Goal: Task Accomplishment & Management: Complete application form

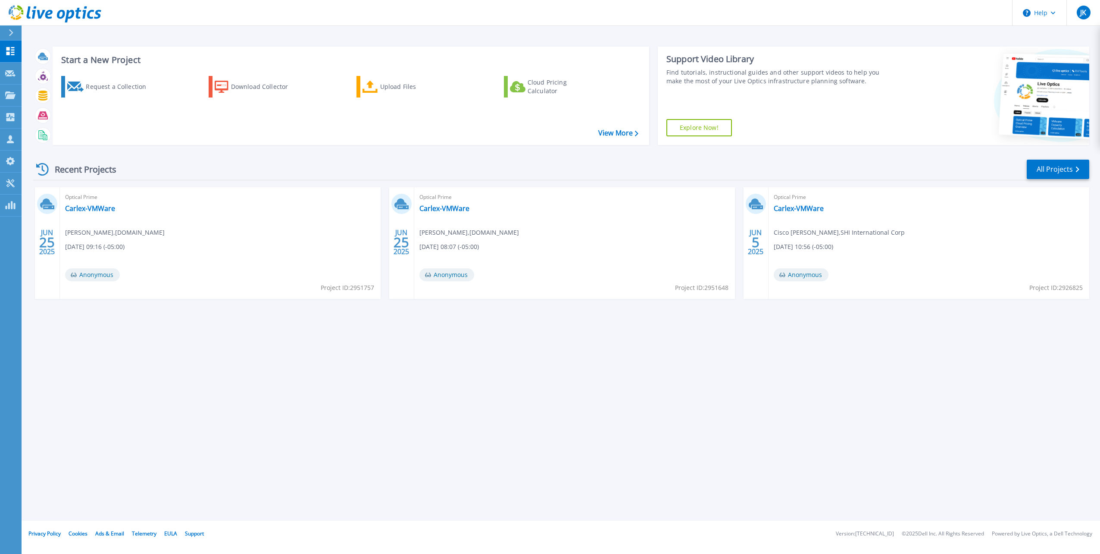
click at [304, 162] on div "Recent Projects All Projects" at bounding box center [561, 170] width 1056 height 22
click at [125, 91] on div "Request a Collection" at bounding box center [120, 86] width 69 height 17
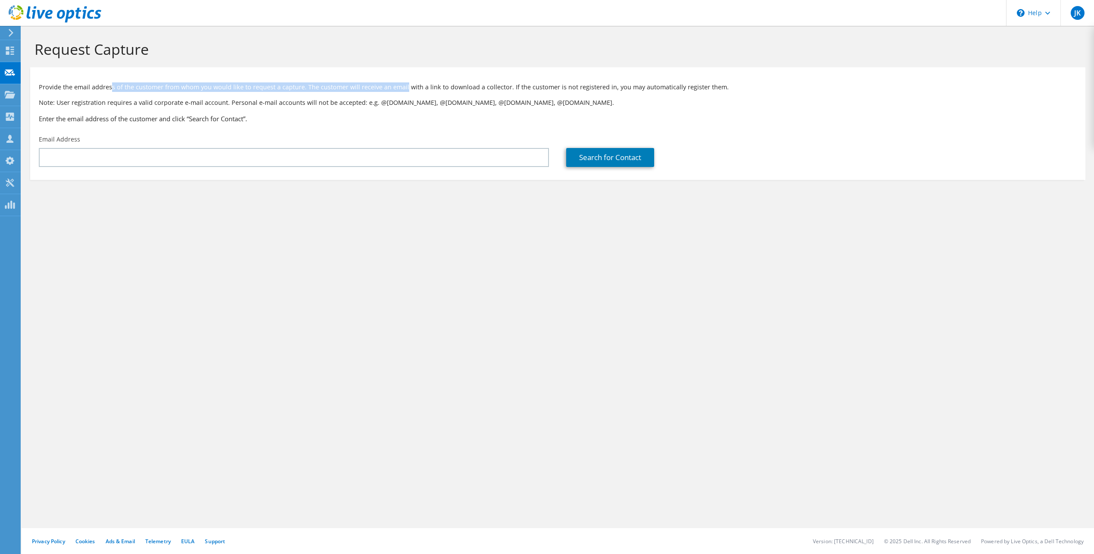
drag, startPoint x: 110, startPoint y: 88, endPoint x: 403, endPoint y: 89, distance: 292.7
click at [403, 89] on p "Provide the email address of the customer from whom you would like to request a…" at bounding box center [558, 86] width 1038 height 9
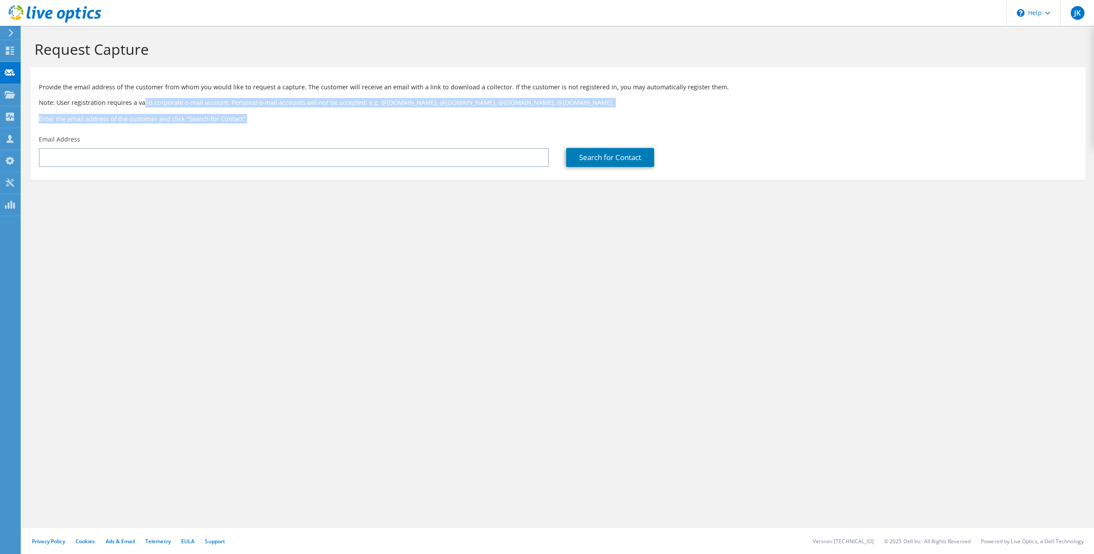
drag, startPoint x: 143, startPoint y: 102, endPoint x: 323, endPoint y: 116, distance: 180.4
click at [323, 116] on div "Provide the email address of the customer from whom you would like to request a…" at bounding box center [557, 101] width 1055 height 59
click at [322, 116] on h3 "Enter the email address of the customer and click “Search for Contact”." at bounding box center [558, 118] width 1038 height 9
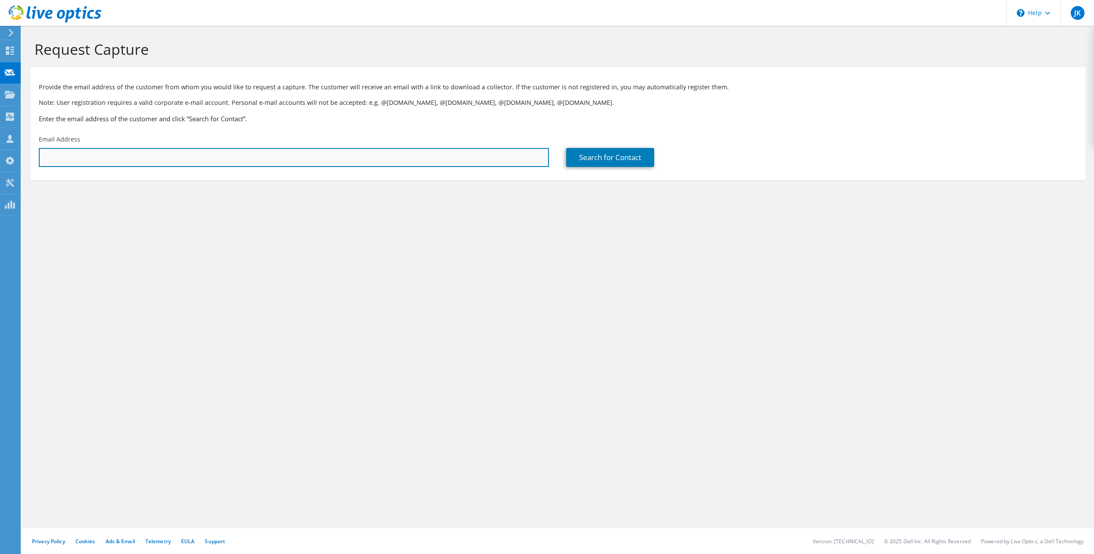
click at [243, 156] on input "text" at bounding box center [294, 157] width 510 height 19
type input "shannon tidwell"
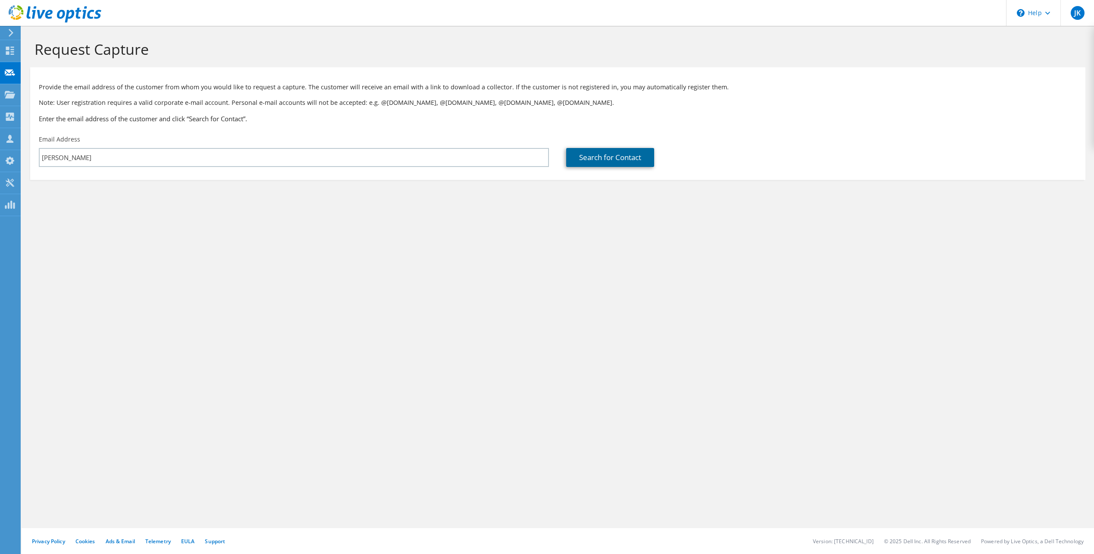
click at [597, 154] on link "Search for Contact" at bounding box center [610, 157] width 88 height 19
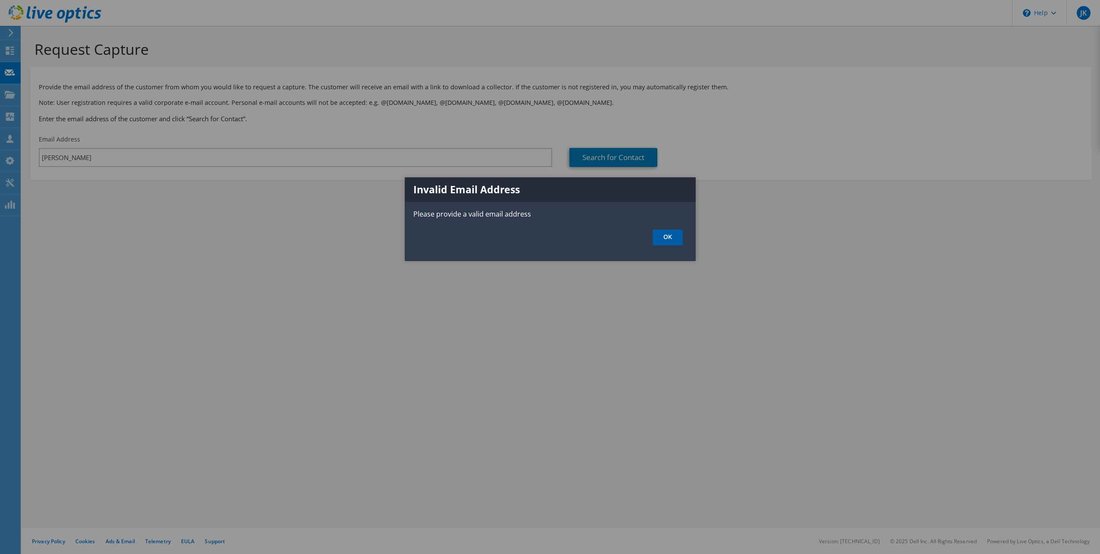
click at [669, 237] on link "OK" at bounding box center [668, 237] width 30 height 16
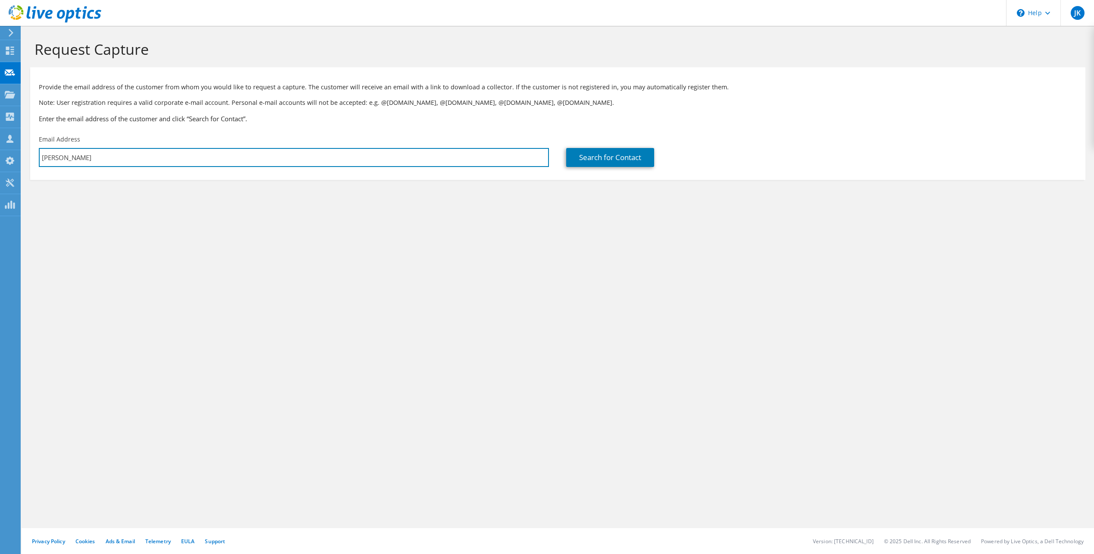
drag, startPoint x: 233, startPoint y: 156, endPoint x: -6, endPoint y: 160, distance: 239.3
click at [0, 160] on html "JK Partner Team Member Joseph Kalas john_kalas@shi.com shi.com My Profile Log O…" at bounding box center [547, 277] width 1094 height 554
paste input "shannon.tidwell@myfirstfarmers.com"
type input "shannon.tidwell@myfirstfarmers.com"
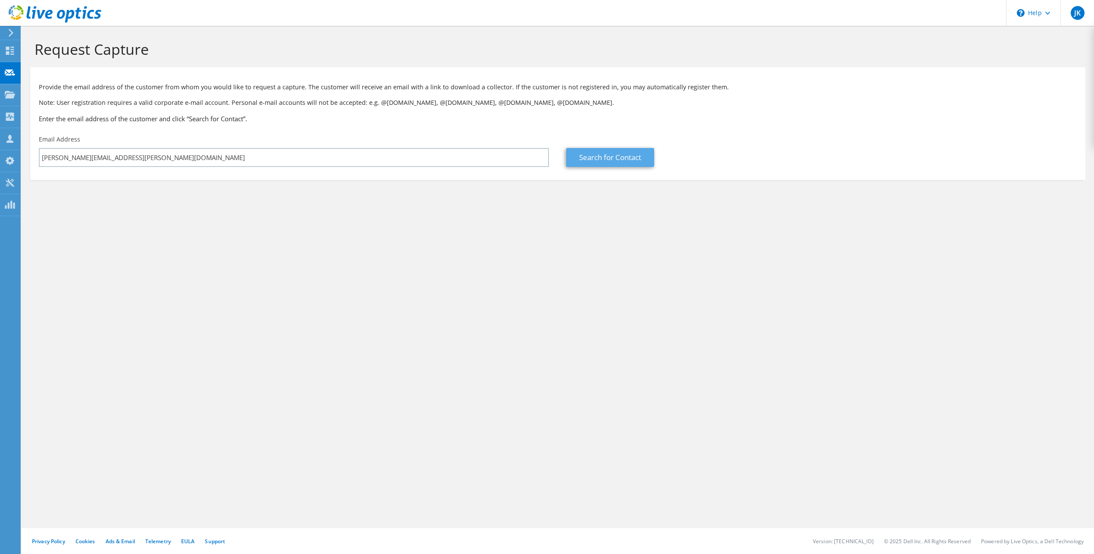
click at [594, 147] on div "Search for Contact" at bounding box center [820, 151] width 527 height 41
click at [594, 153] on link "Search for Contact" at bounding box center [610, 157] width 88 height 19
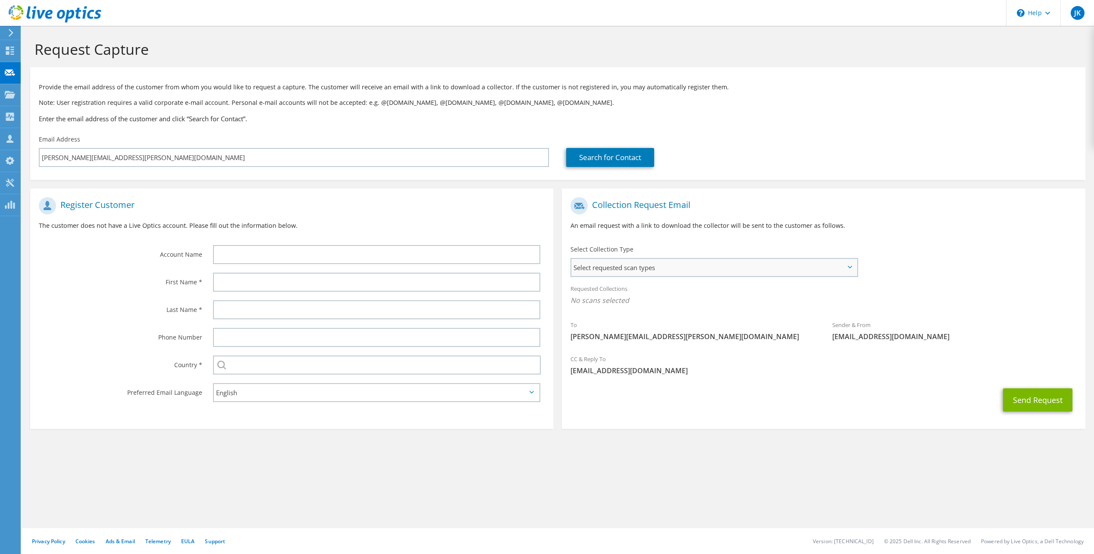
click at [621, 270] on span "Select requested scan types" at bounding box center [713, 267] width 285 height 17
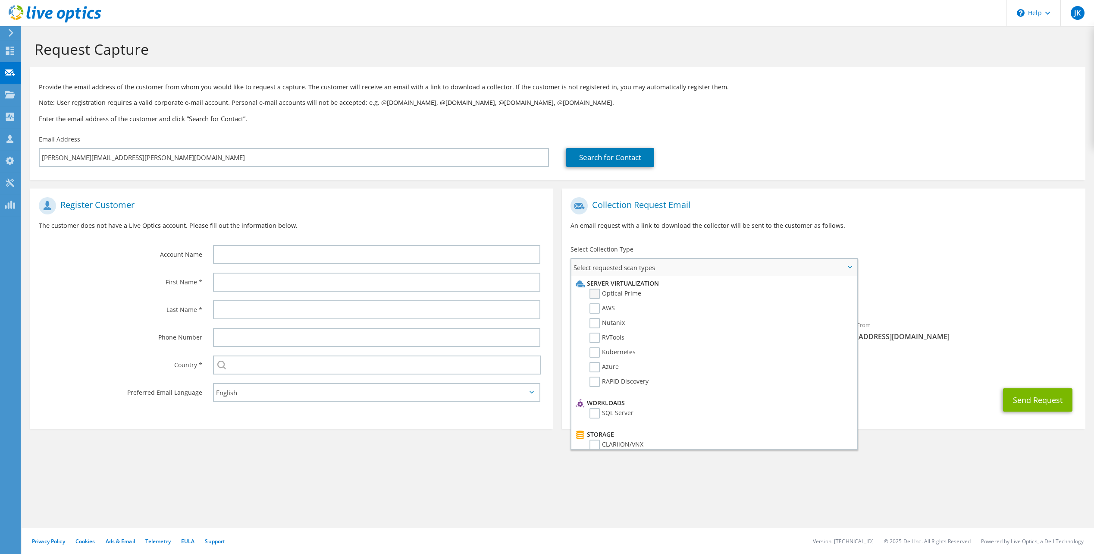
click at [595, 293] on label "Optical Prime" at bounding box center [615, 293] width 52 height 10
click at [0, 0] on input "Optical Prime" at bounding box center [0, 0] width 0 height 0
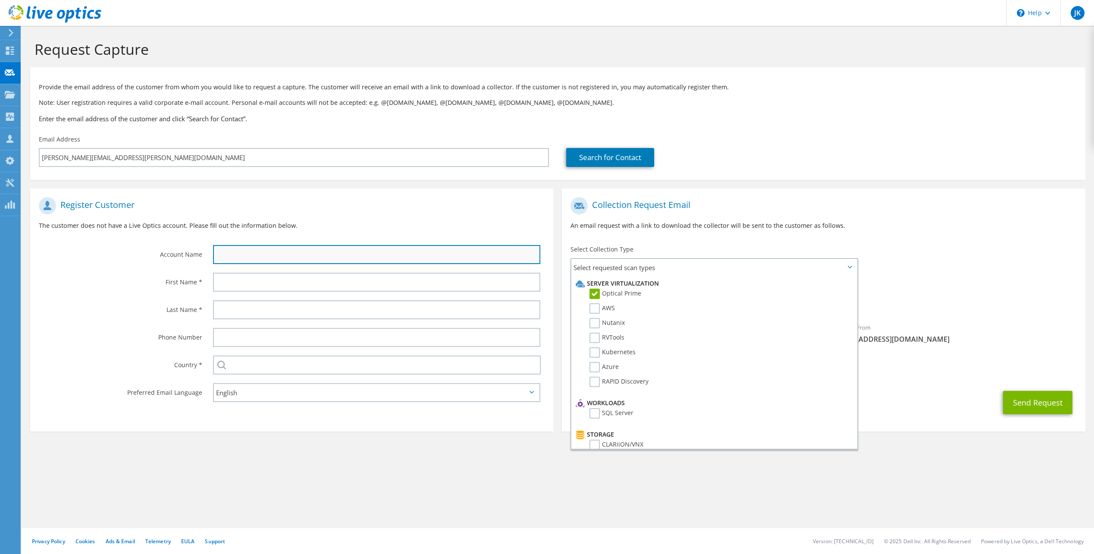
click at [244, 259] on input "text" at bounding box center [376, 254] width 327 height 19
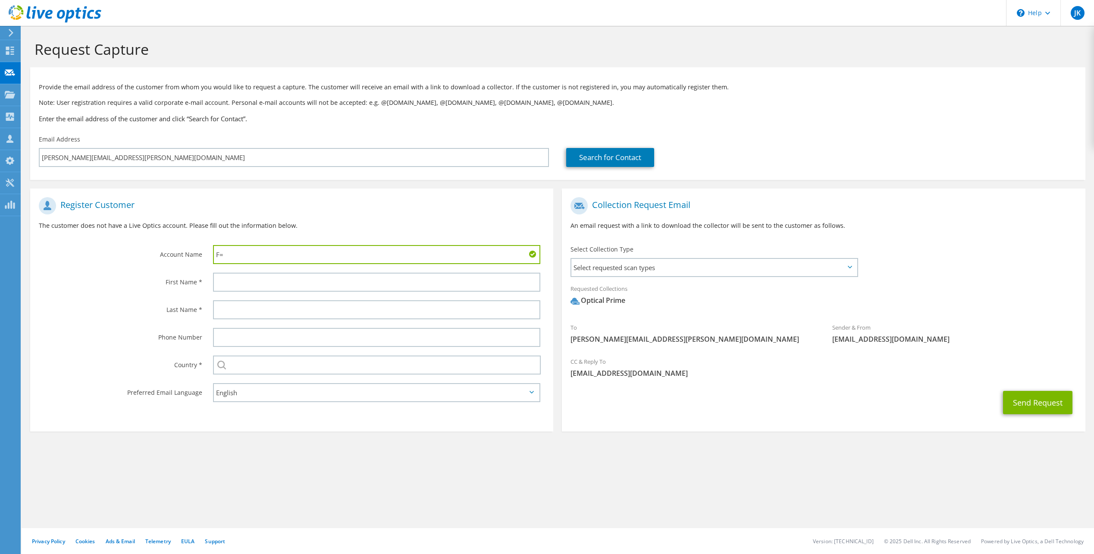
drag, startPoint x: 248, startPoint y: 252, endPoint x: 207, endPoint y: 252, distance: 40.5
click at [207, 252] on div "F=" at bounding box center [378, 255] width 349 height 28
paste input "irst Farmers & Merchants Bank Company"
type input "First Farmers & Merchants Bank Company"
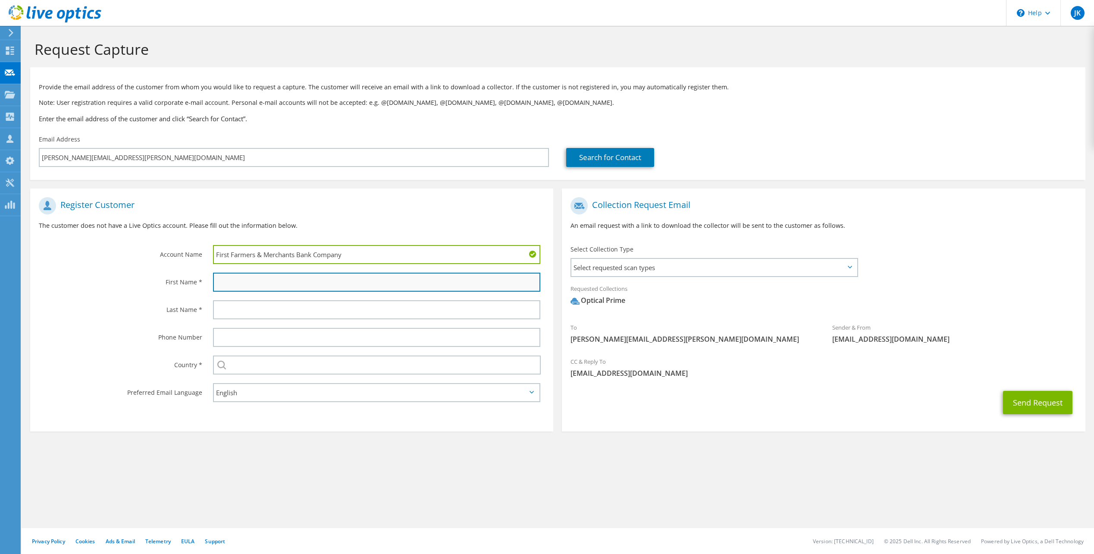
drag, startPoint x: 226, startPoint y: 284, endPoint x: 227, endPoint y: 278, distance: 6.1
click at [226, 284] on input "text" at bounding box center [376, 281] width 327 height 19
type input "Shannon"
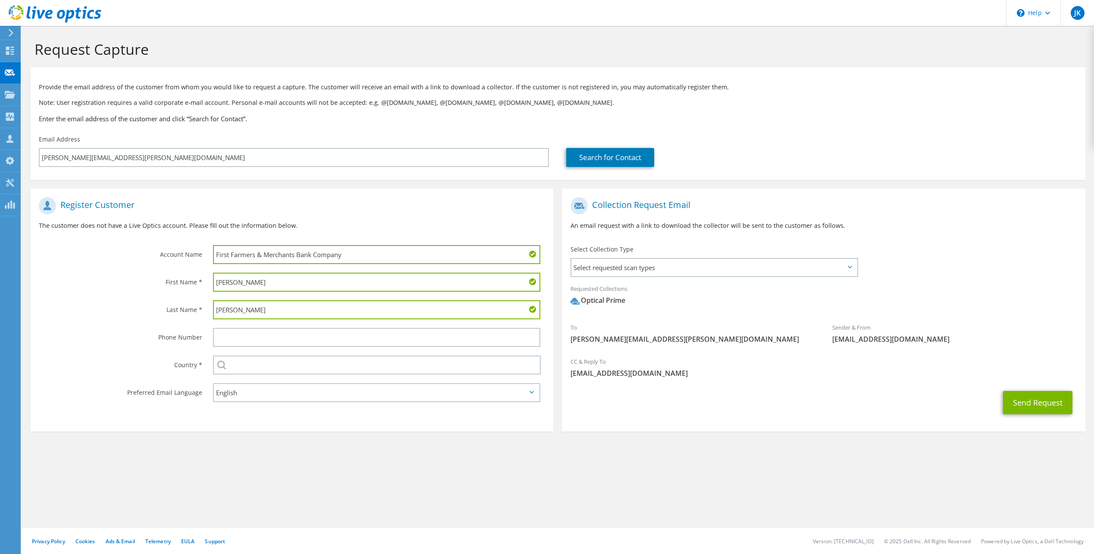
type input "Tidwell"
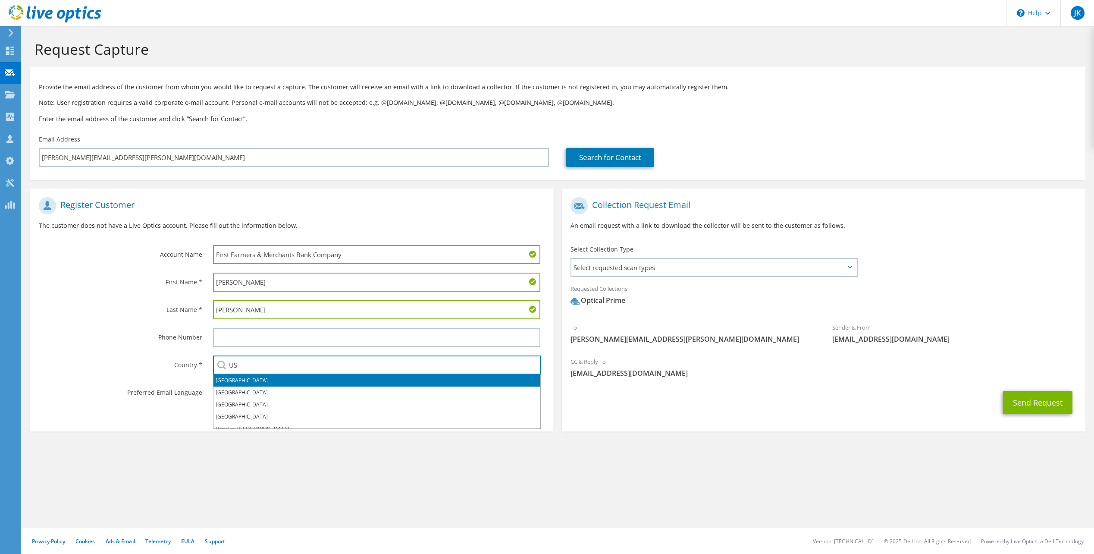
click at [232, 381] on li "United States" at bounding box center [376, 380] width 327 height 12
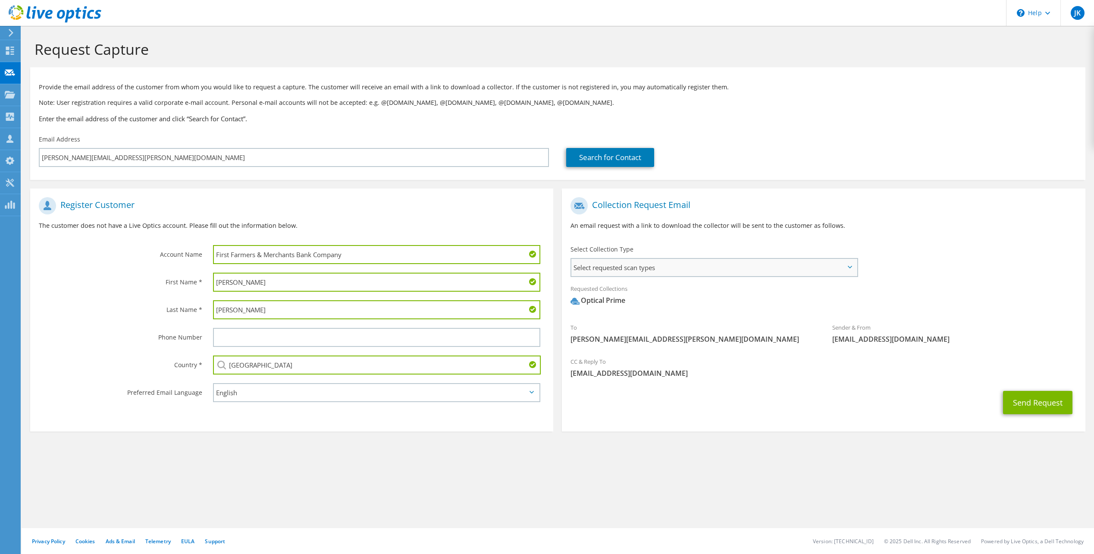
type input "United States"
click at [619, 268] on span "Select requested scan types" at bounding box center [713, 267] width 285 height 17
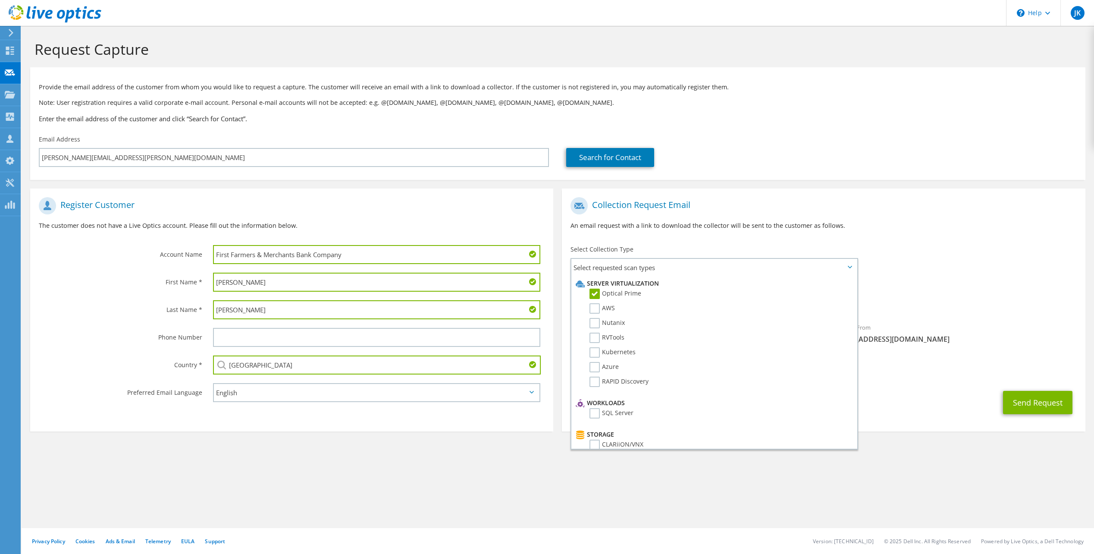
click at [763, 169] on div "Search for Contact" at bounding box center [820, 151] width 527 height 41
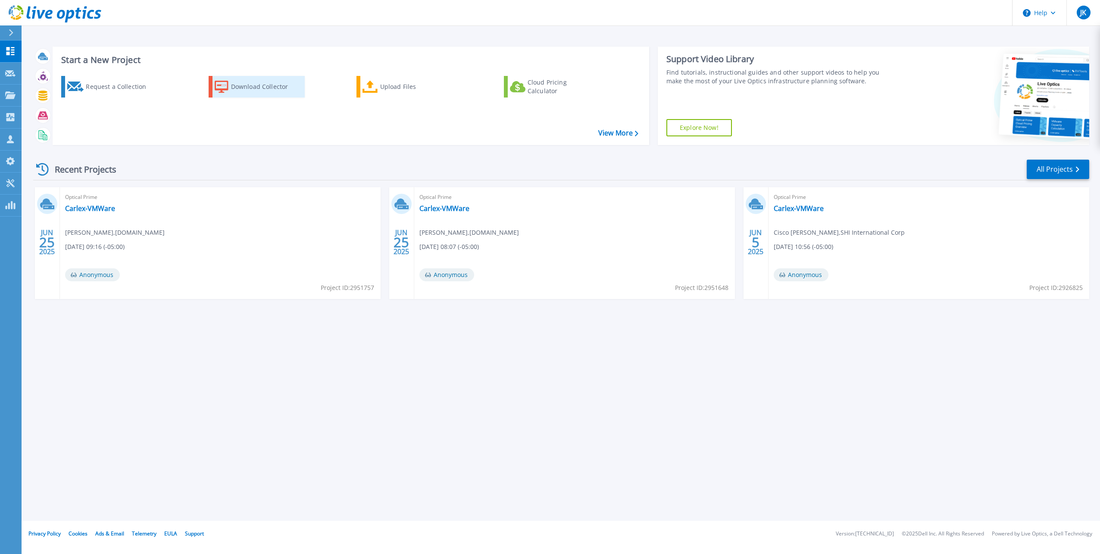
click at [260, 92] on div "Download Collector" at bounding box center [265, 86] width 69 height 17
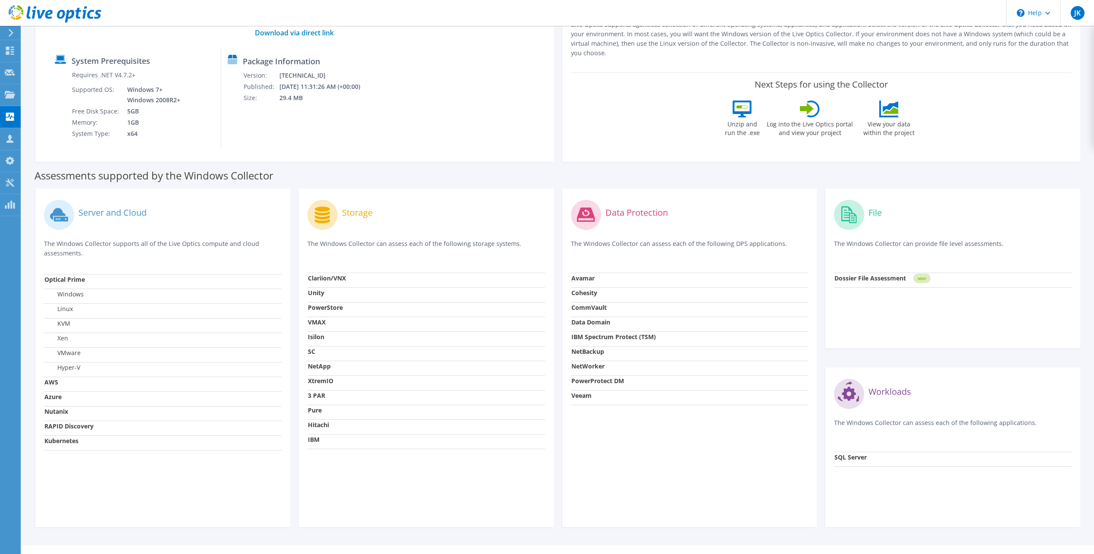
scroll to position [100, 0]
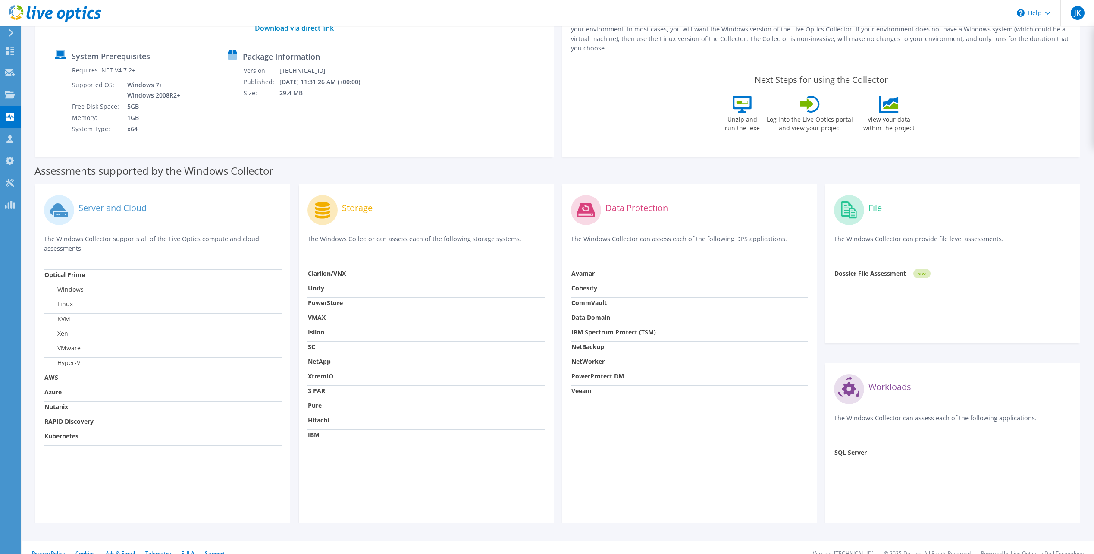
click at [66, 363] on label "Hyper-V" at bounding box center [62, 362] width 36 height 9
drag, startPoint x: 369, startPoint y: 242, endPoint x: 511, endPoint y: 247, distance: 141.9
click at [511, 247] on p "The Windows Collector can assess each of the following storage systems." at bounding box center [426, 243] width 238 height 18
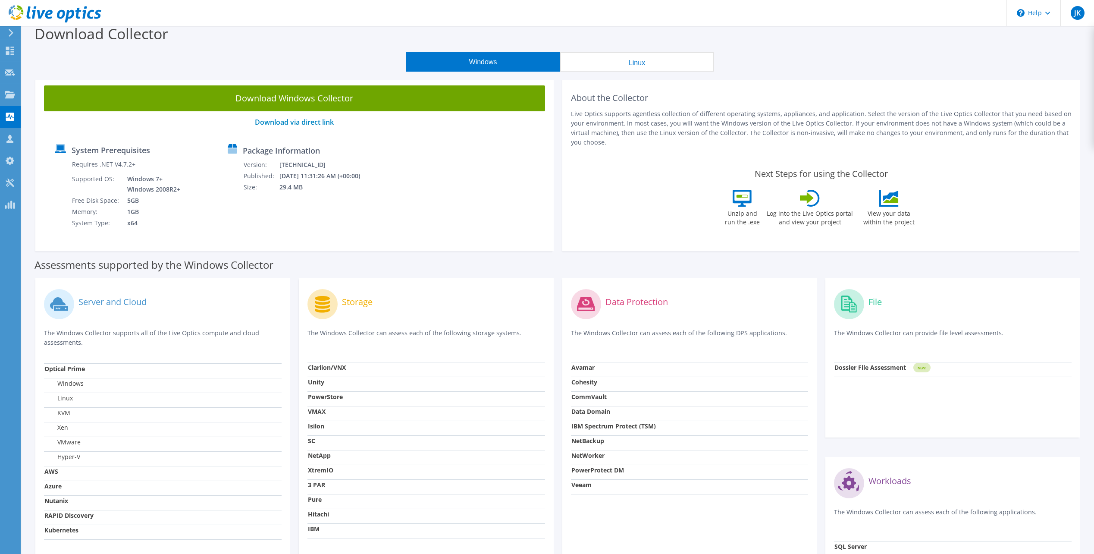
scroll to position [0, 0]
